Goal: Task Accomplishment & Management: Manage account settings

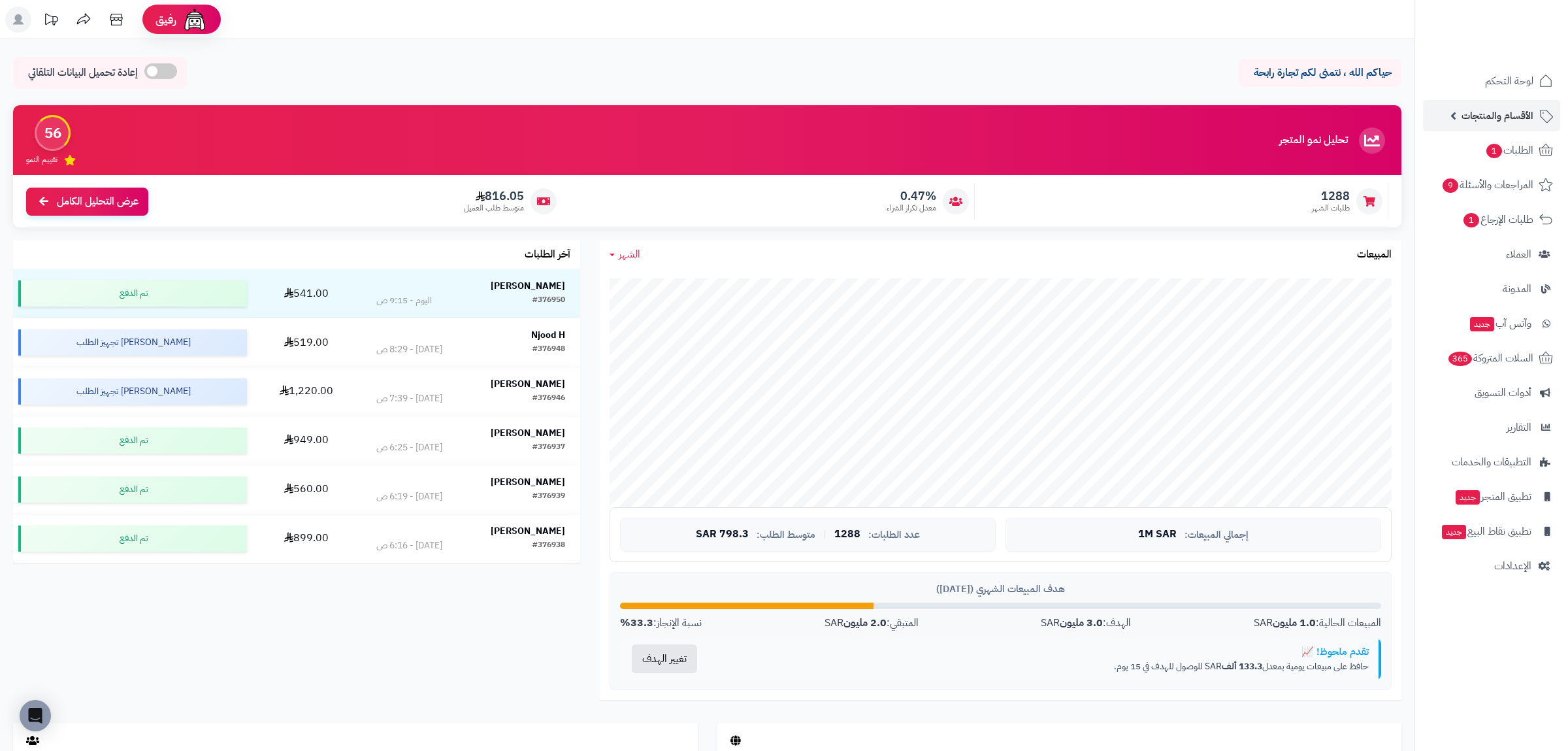
click at [1481, 127] on link "الأقسام والمنتجات" at bounding box center [1492, 116] width 137 height 32
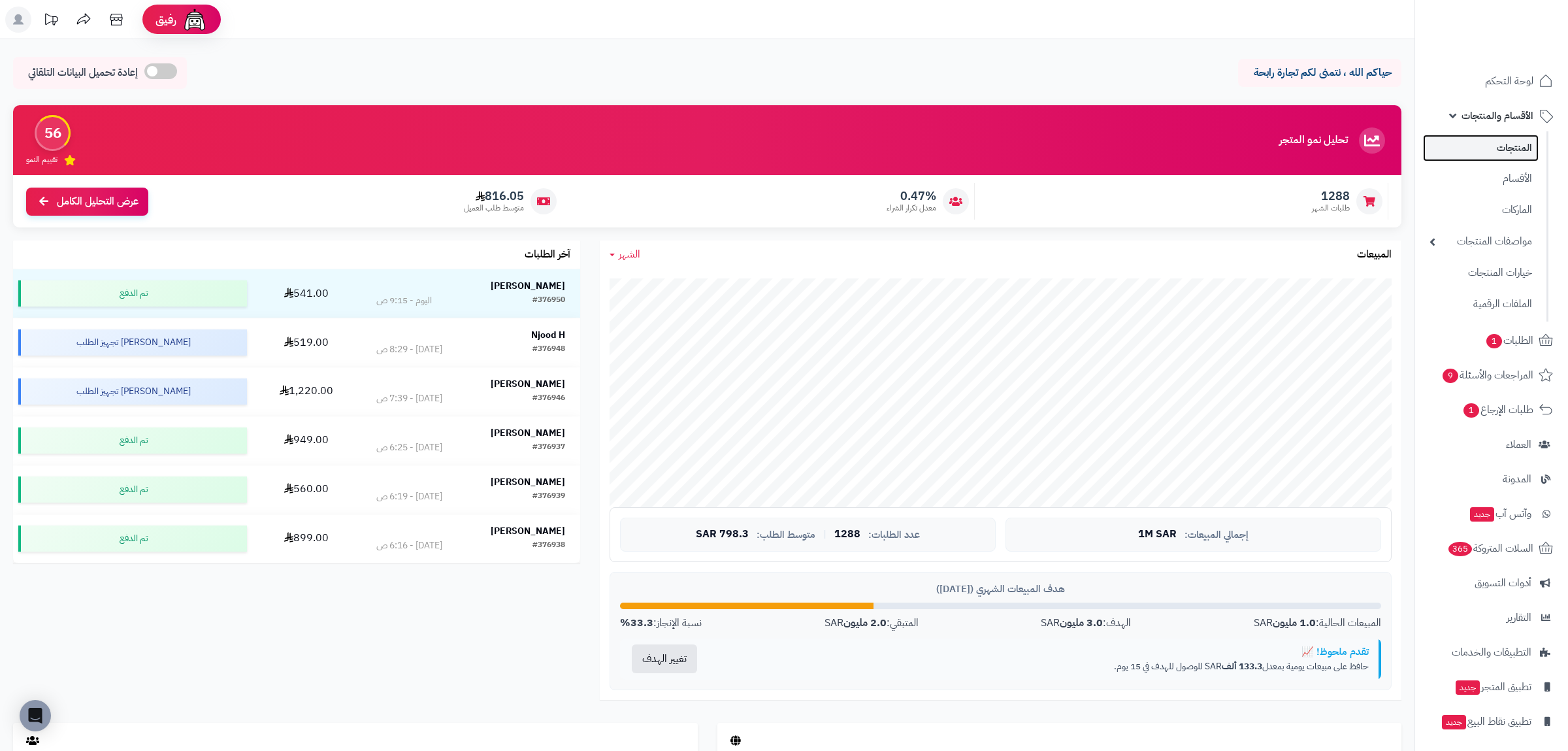
click at [1498, 141] on link "المنتجات" at bounding box center [1481, 148] width 116 height 27
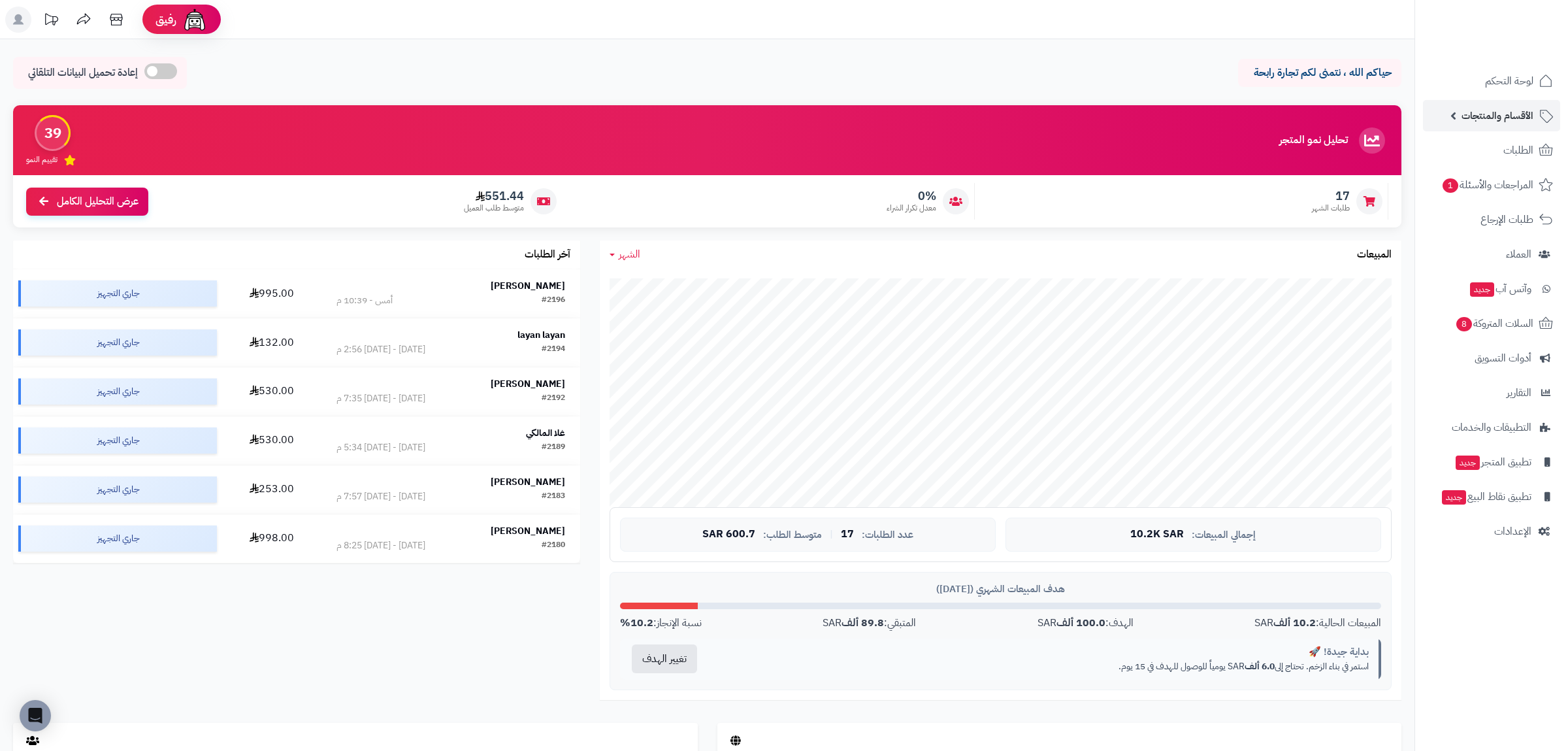
click at [1516, 116] on span "الأقسام والمنتجات" at bounding box center [1497, 115] width 72 height 18
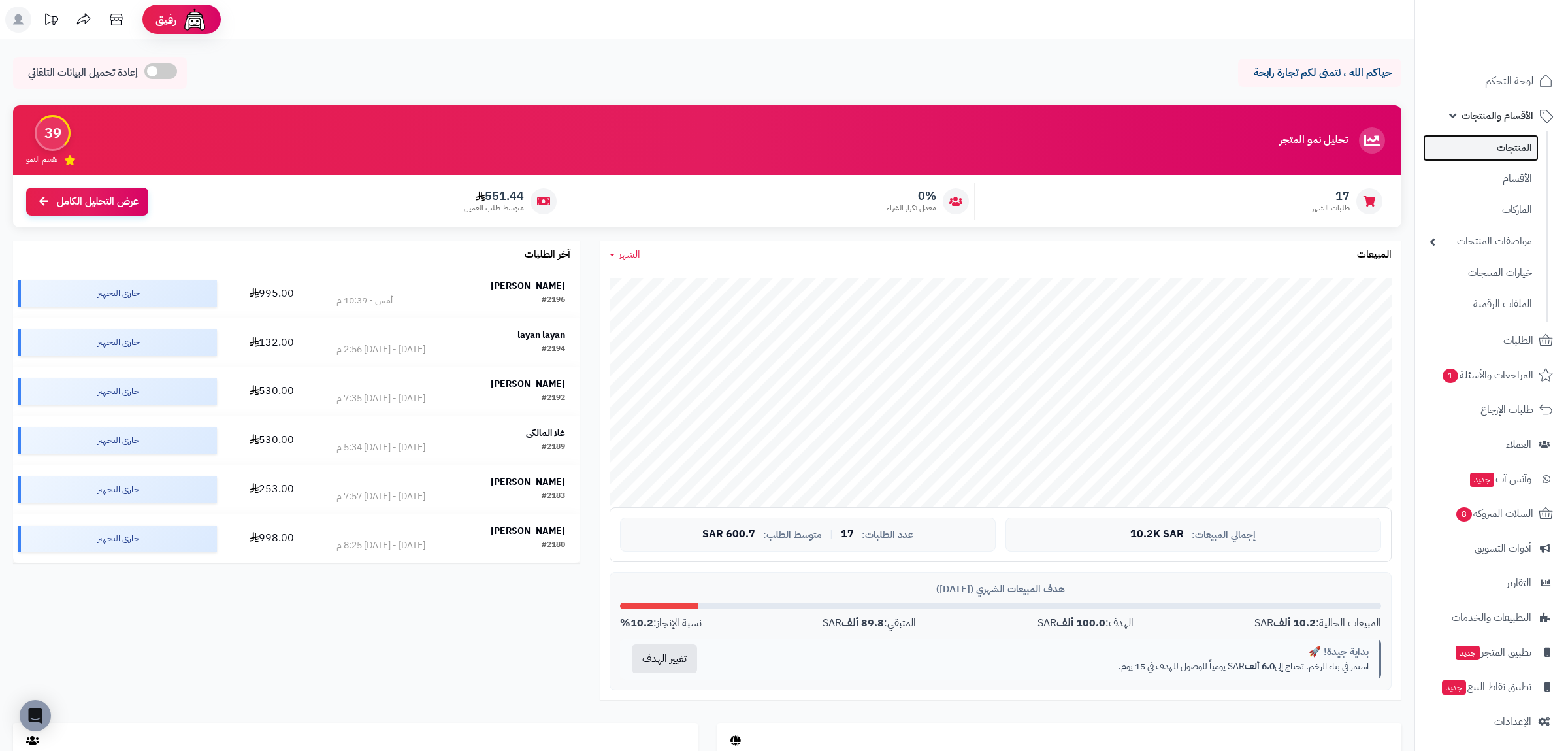
click at [1507, 153] on link "المنتجات" at bounding box center [1481, 148] width 116 height 27
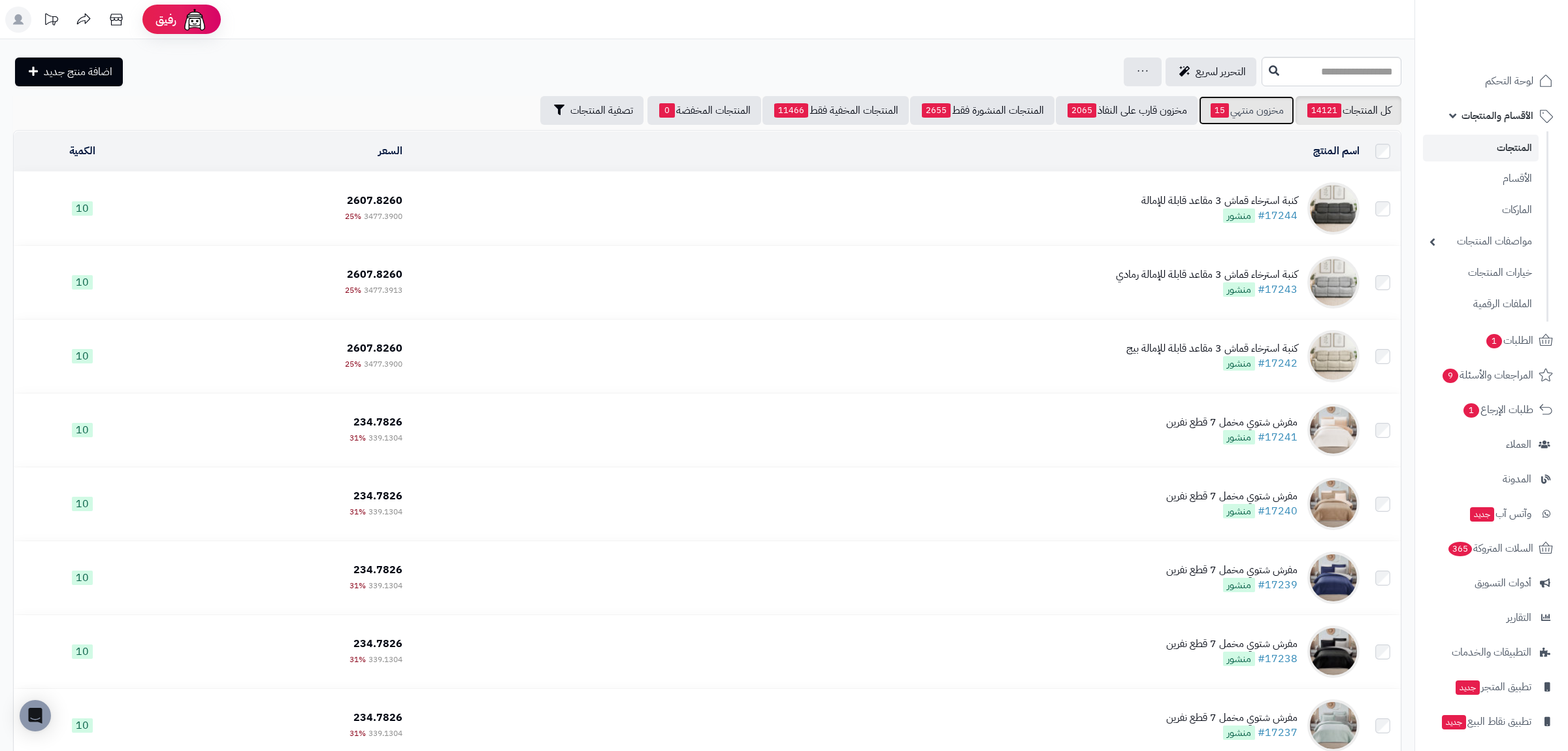
click at [1239, 110] on link "مخزون منتهي 15" at bounding box center [1247, 110] width 96 height 29
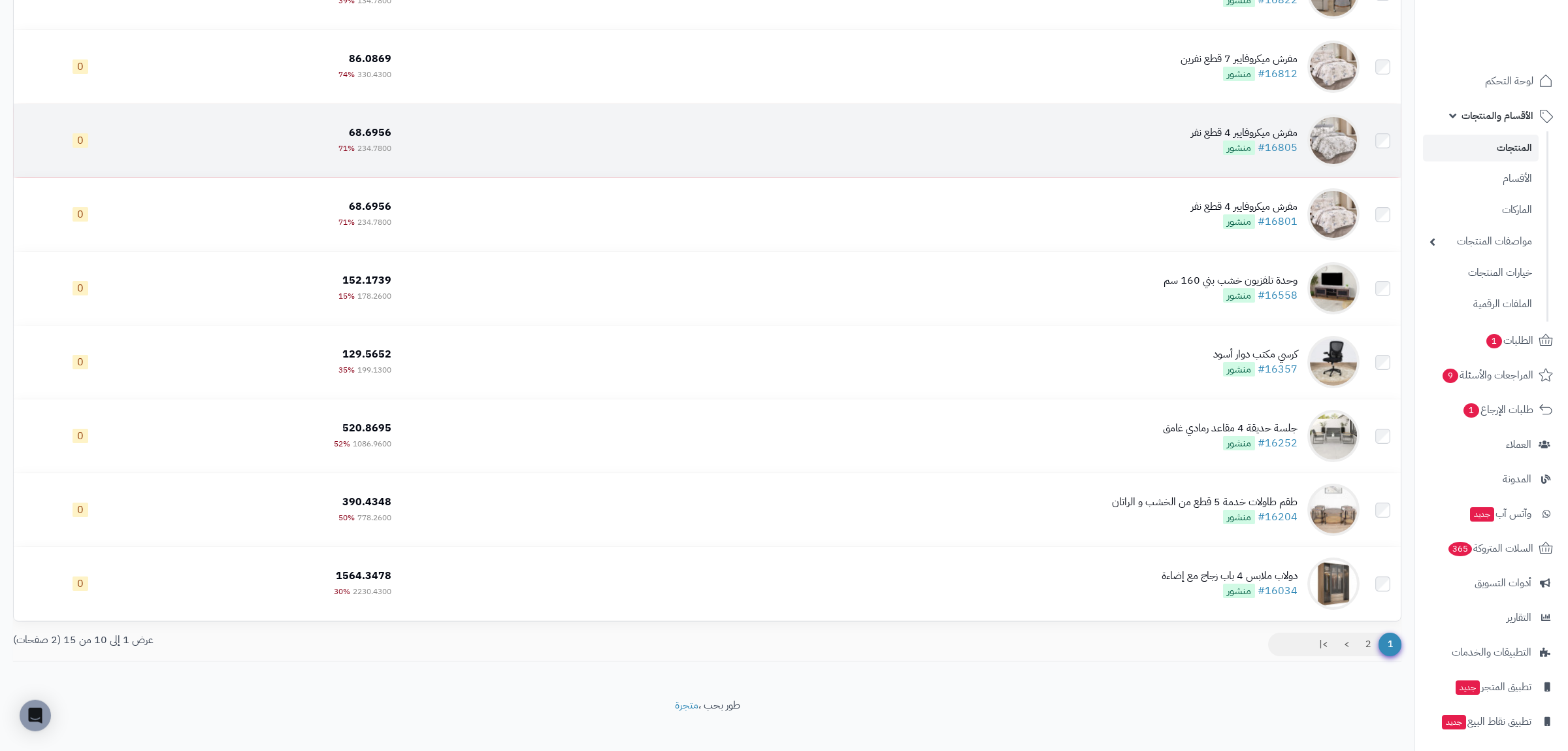
scroll to position [304, 0]
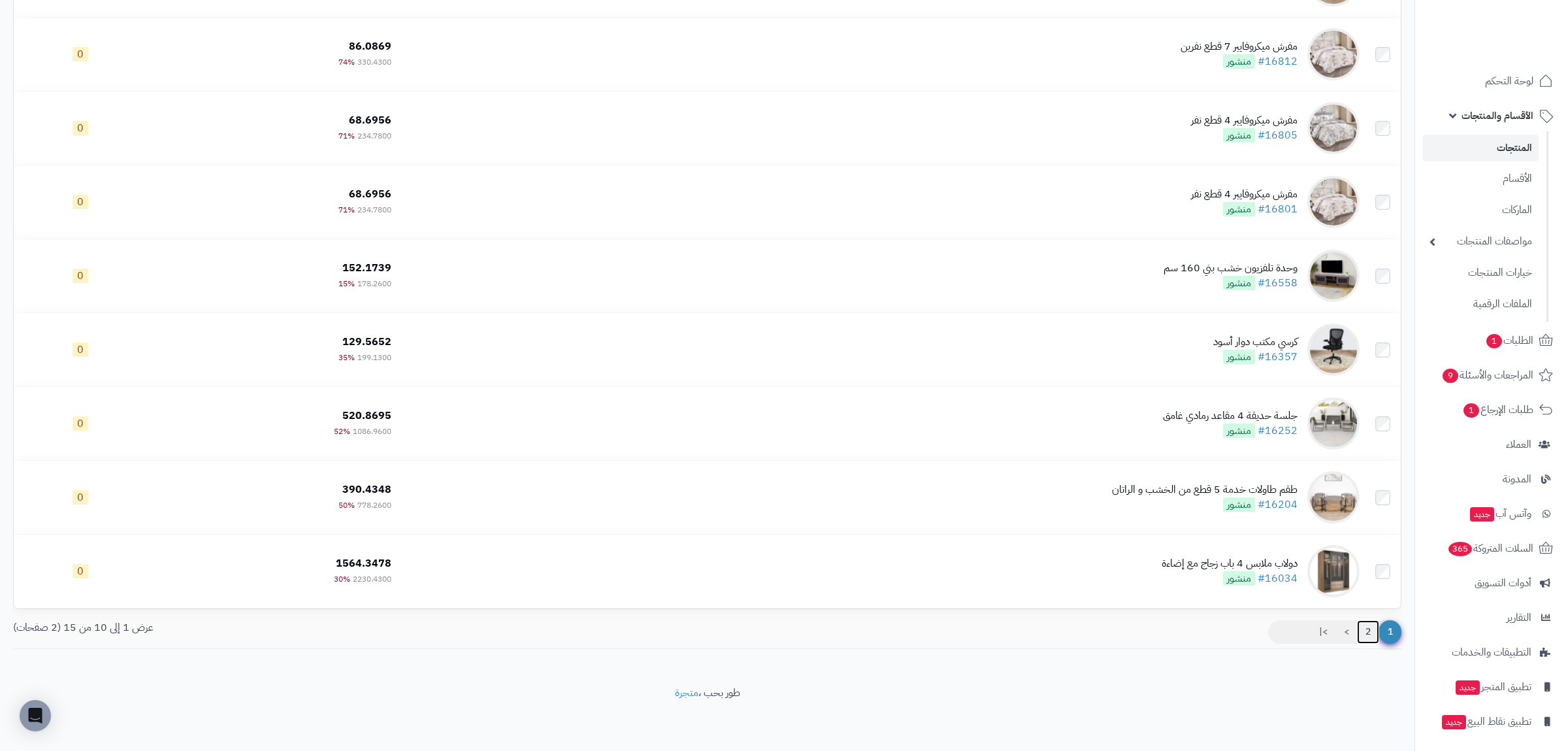
click at [1363, 633] on link "2" at bounding box center [1368, 631] width 22 height 24
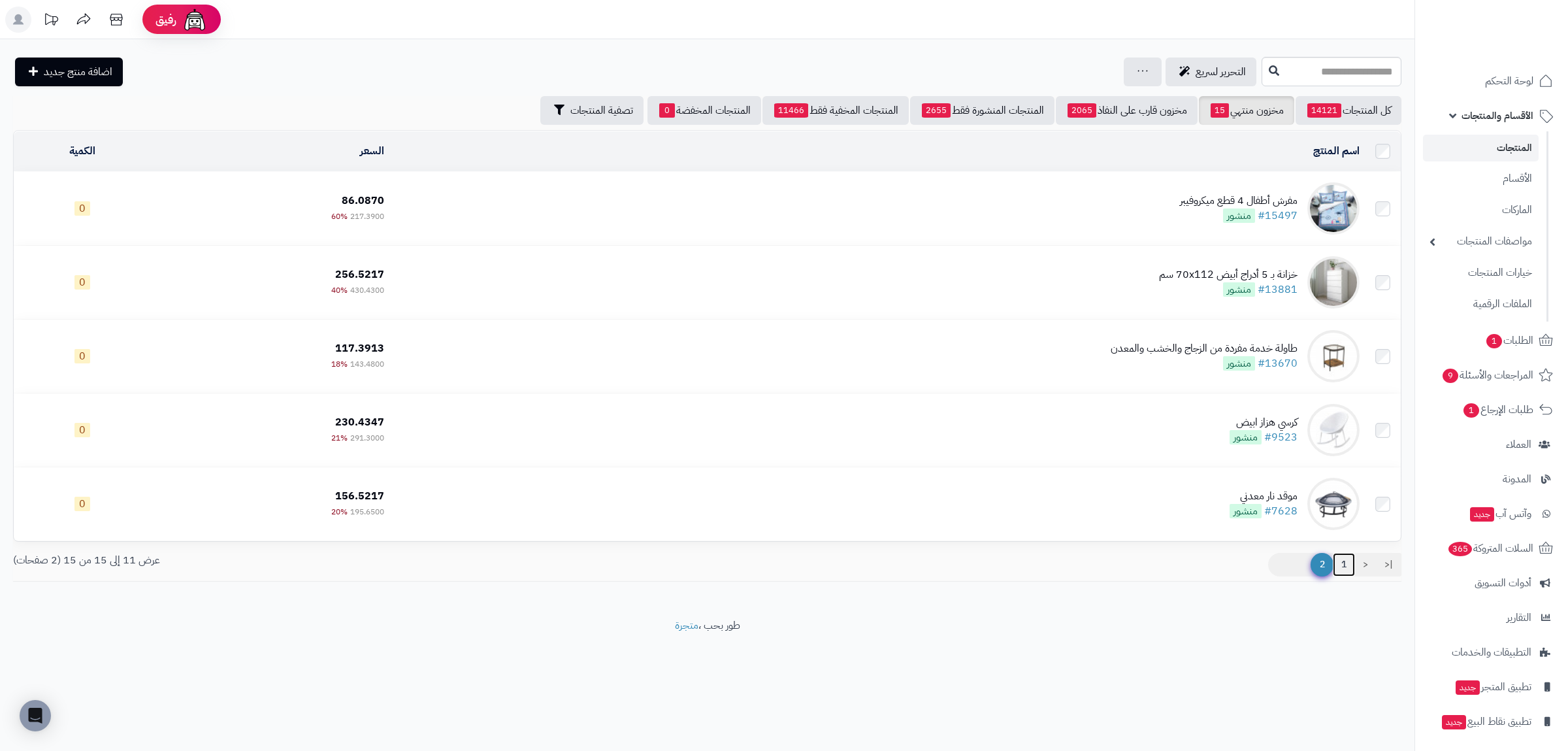
click at [1349, 559] on link "1" at bounding box center [1344, 564] width 22 height 24
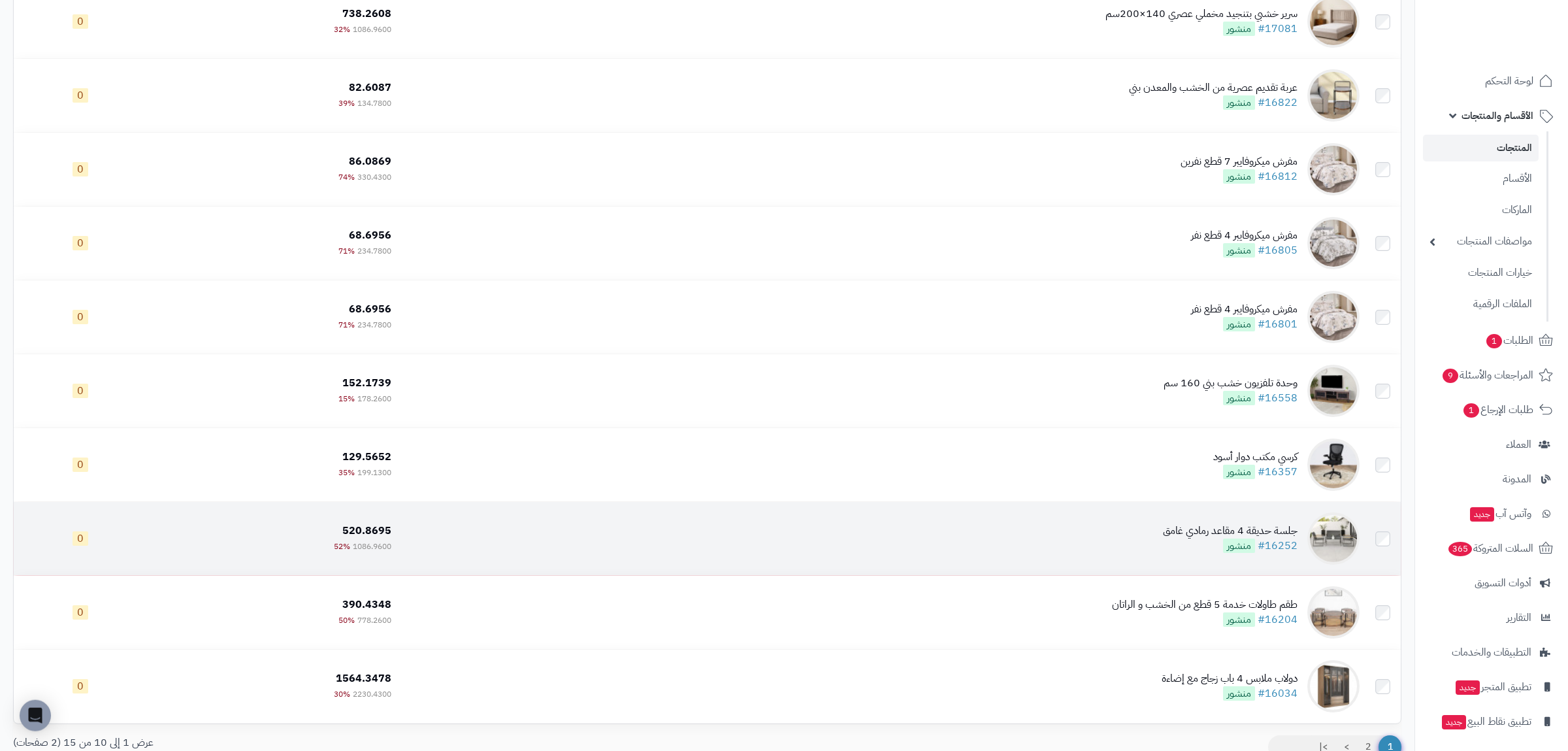
scroll to position [304, 0]
